Goal: Transaction & Acquisition: Purchase product/service

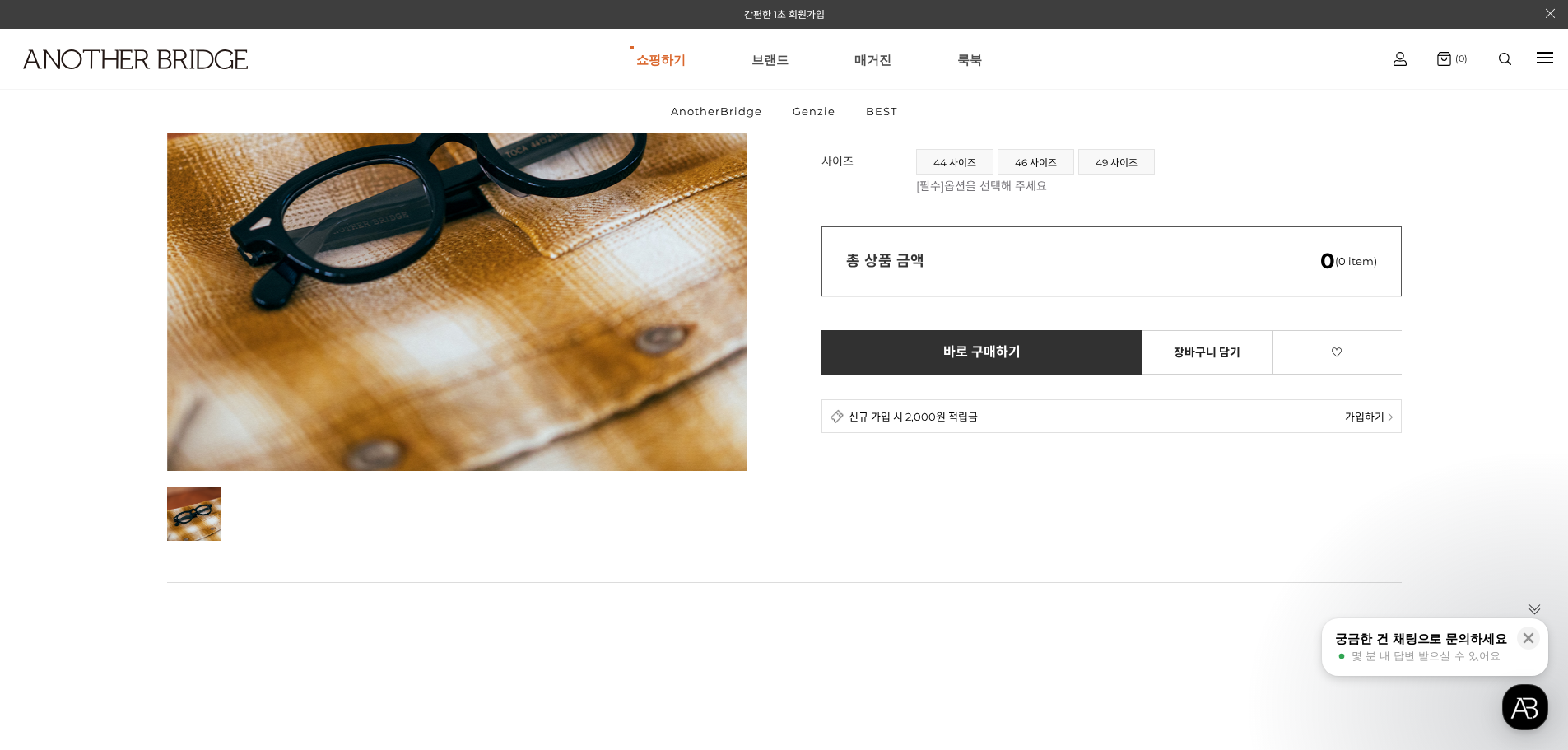
scroll to position [82, 0]
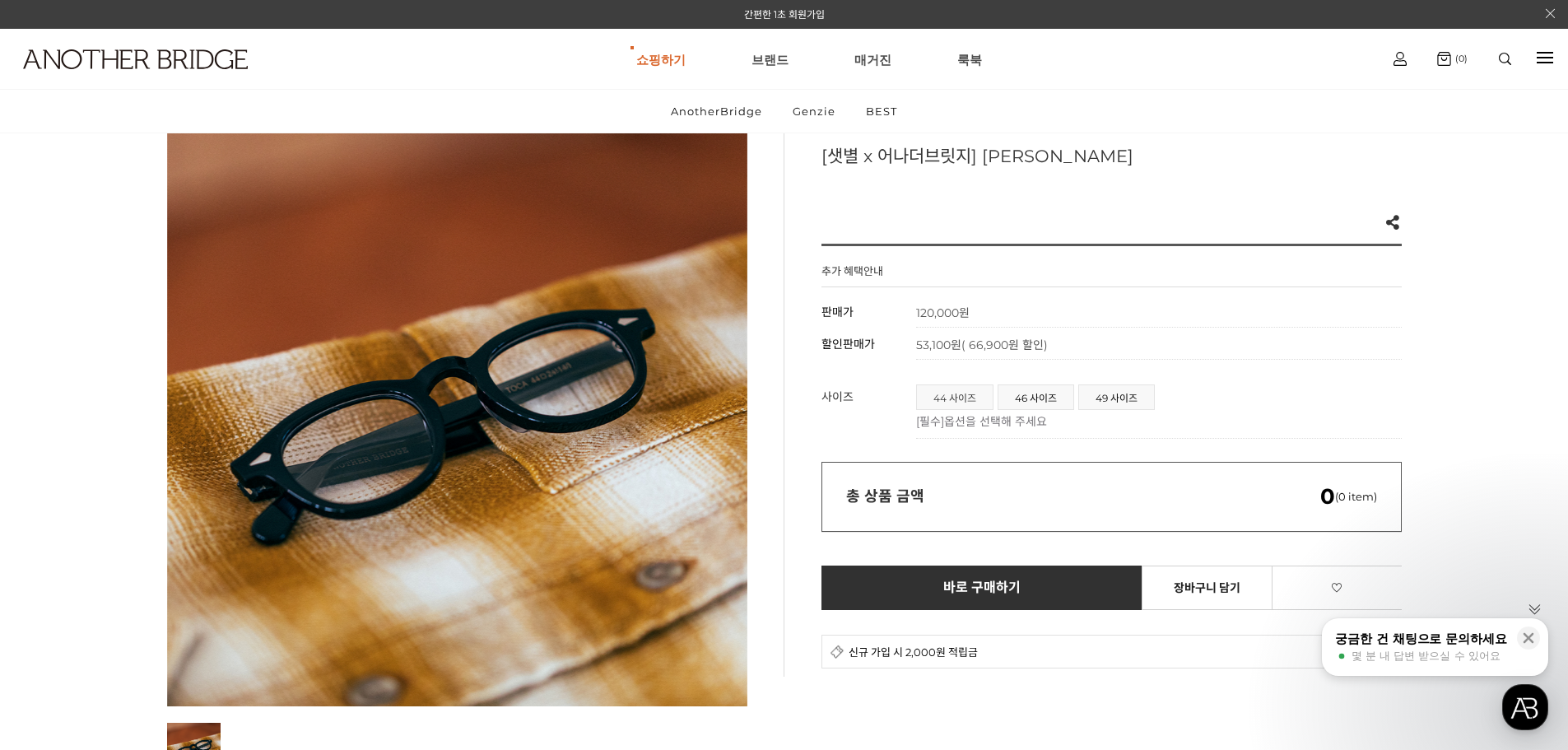
click at [945, 399] on span "44 사이즈" at bounding box center [955, 396] width 76 height 24
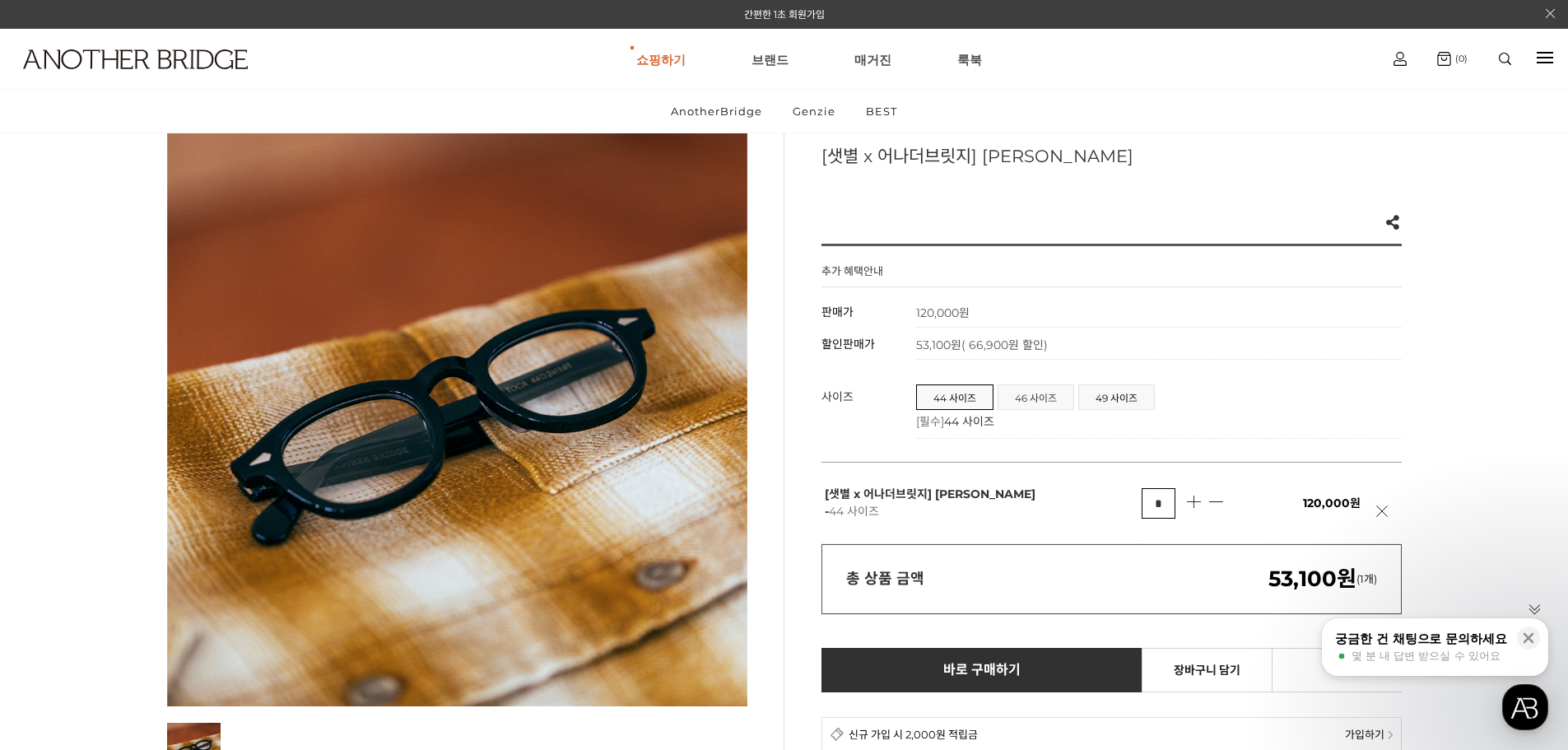
click at [1034, 400] on span "46 사이즈" at bounding box center [1035, 396] width 75 height 24
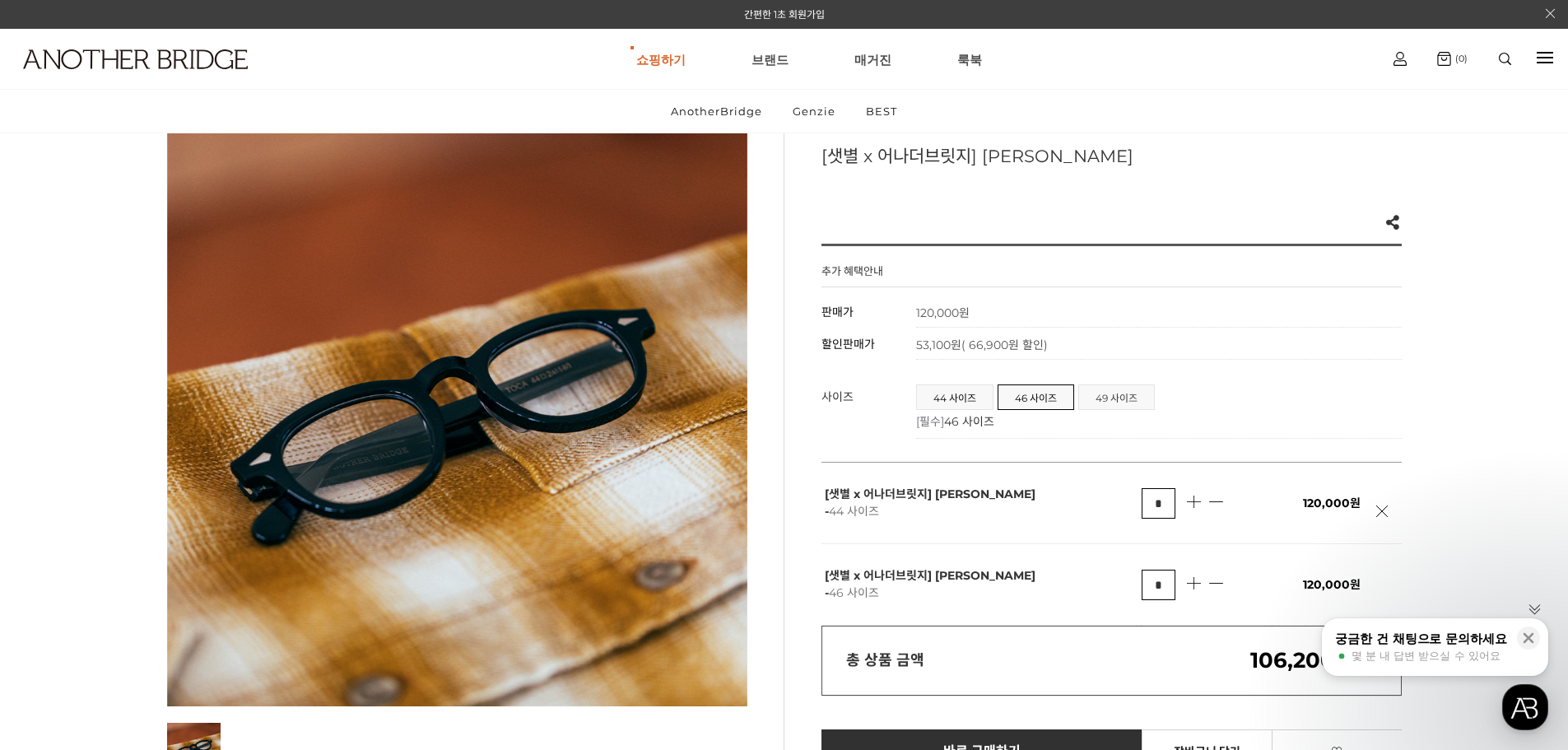
click at [1103, 400] on span "49 사이즈" at bounding box center [1115, 396] width 75 height 24
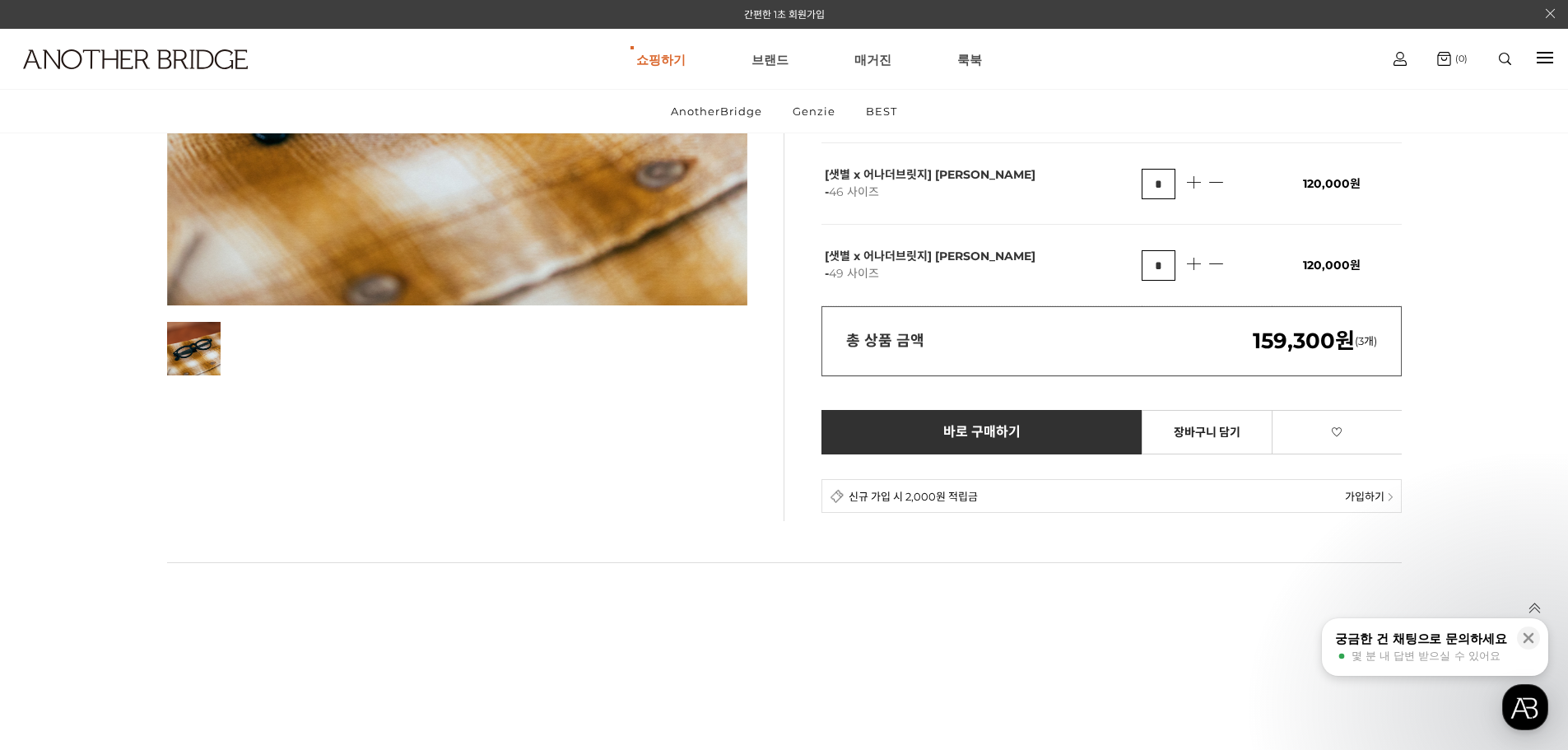
scroll to position [412, 0]
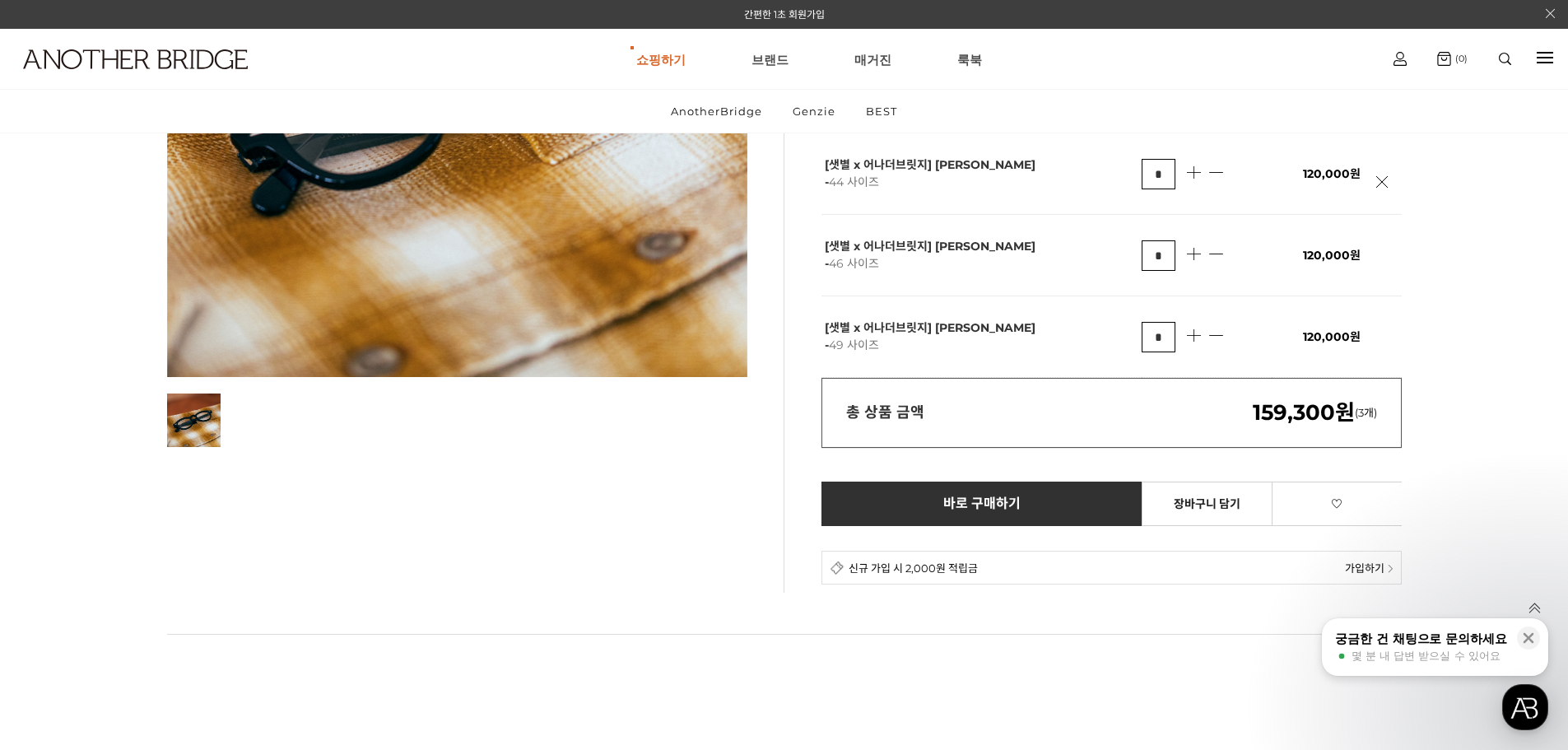
drag, startPoint x: 618, startPoint y: 533, endPoint x: 603, endPoint y: 540, distance: 16.6
click at [618, 533] on div "[샛별 x 어나더브릿지] [PERSON_NAME] Like 0 제품의 링크를 복사하여 공유하실 수 있습니다. FACEBOOK TWEETER U…" at bounding box center [784, 194] width 1235 height 796
click at [491, 682] on div at bounding box center [784, 675] width 1235 height 83
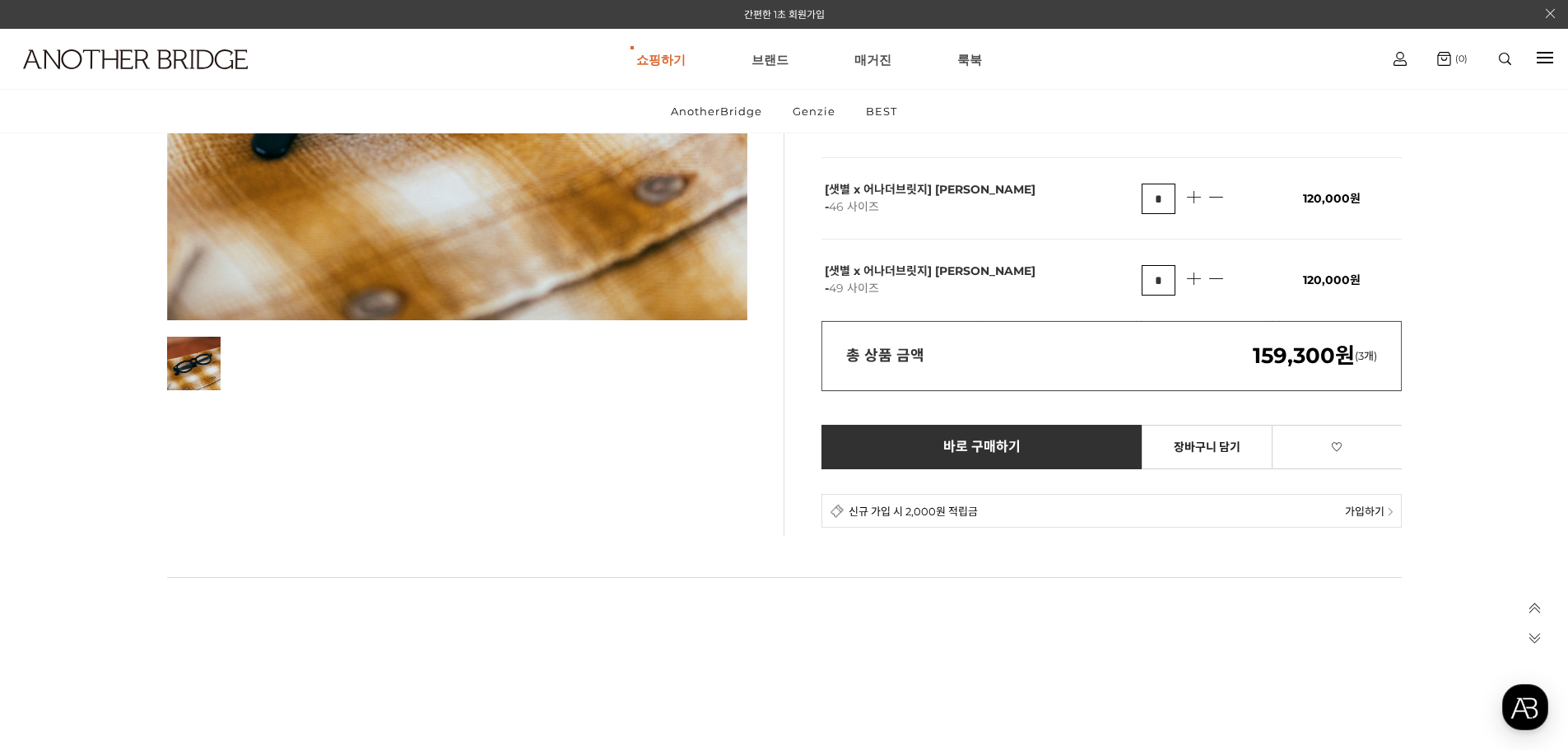
scroll to position [494, 0]
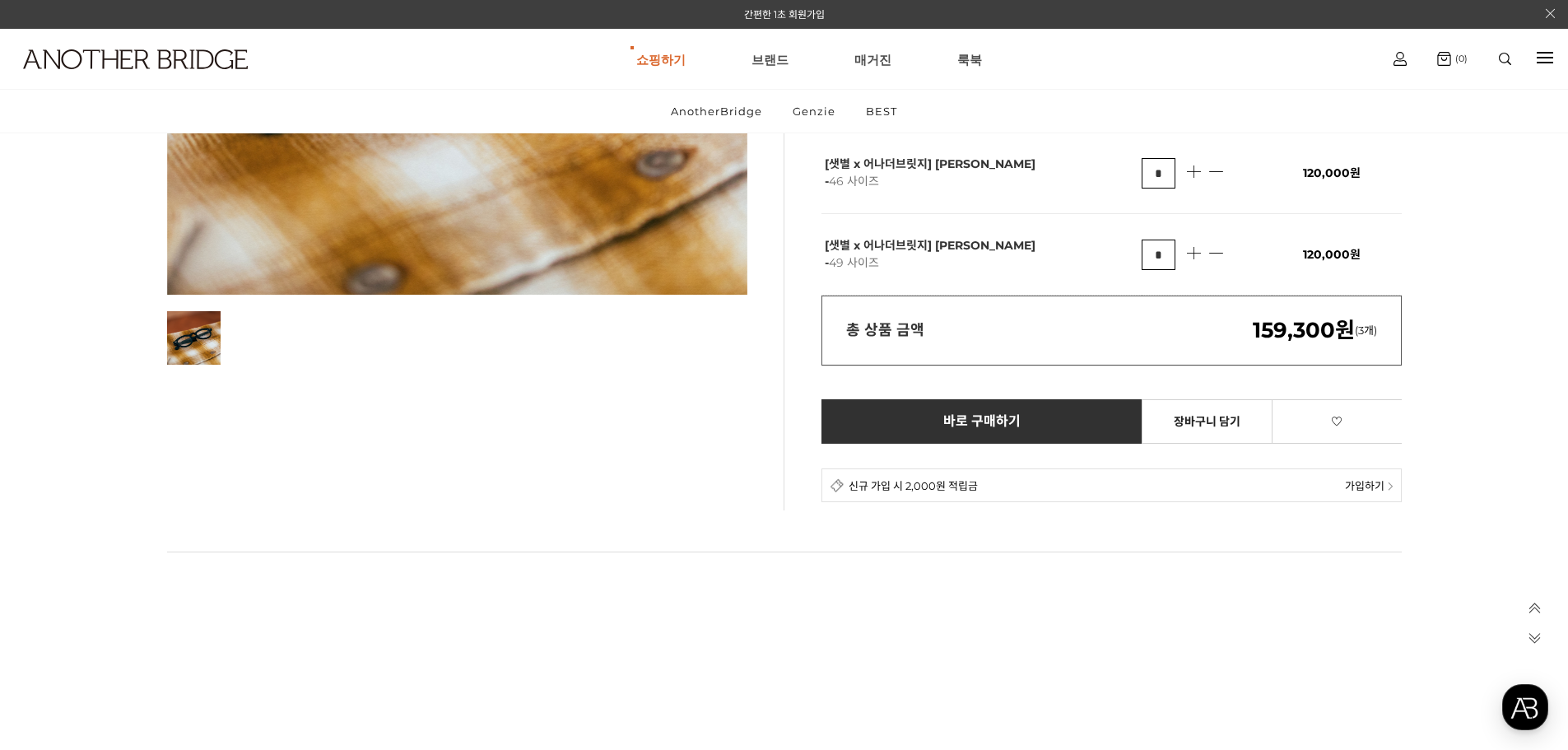
click at [636, 484] on div "[샛별 x 어나더브릿지] [PERSON_NAME] Like 0 제품의 링크를 복사하여 공유하실 수 있습니다. FACEBOOK TWEETER U…" at bounding box center [784, 111] width 1235 height 796
